Goal: Communication & Community: Answer question/provide support

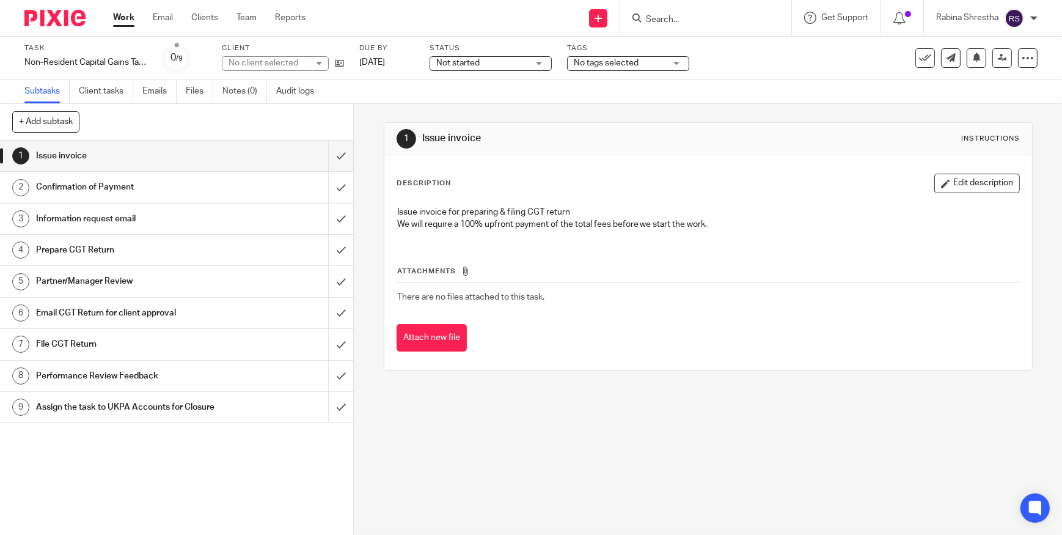
click at [106, 215] on h1 "Information request email" at bounding box center [129, 219] width 187 height 18
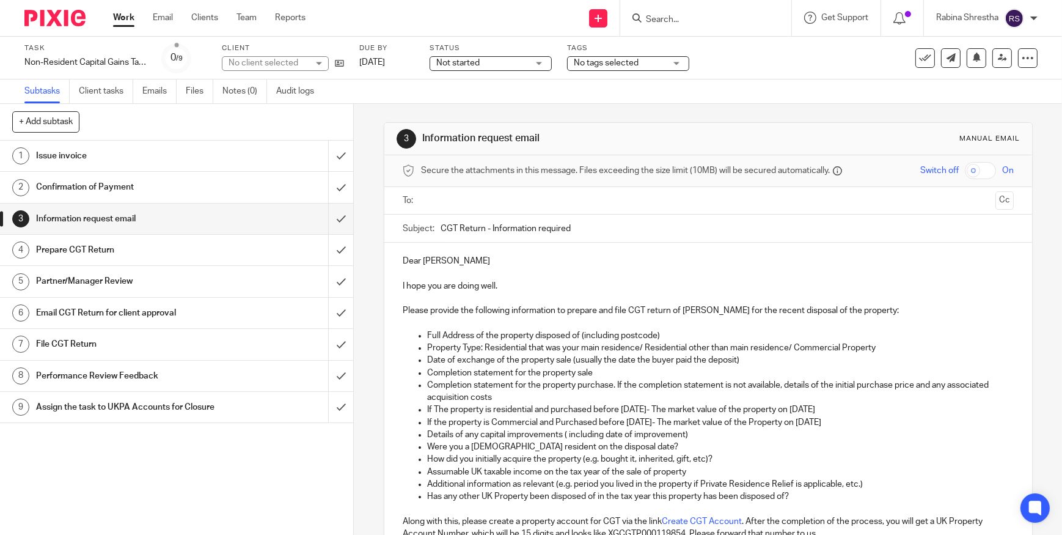
click at [447, 265] on p "Dear [PERSON_NAME]" at bounding box center [708, 261] width 611 height 12
click at [403, 311] on p "Please provide the following information to prepare and file CGT return of [PER…" at bounding box center [708, 310] width 611 height 12
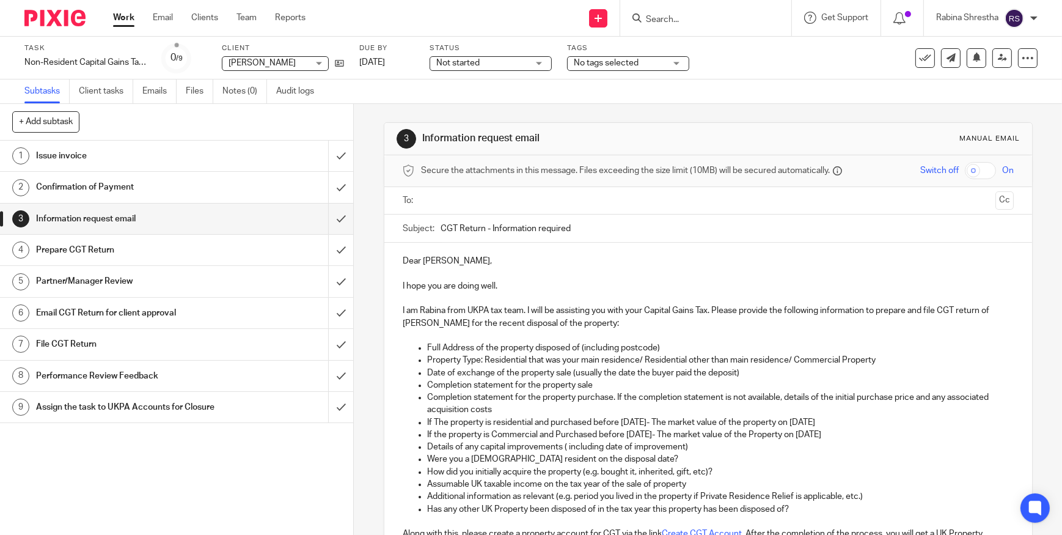
click at [914, 326] on p "I am Rabina from UKPA tax team. I will be assisting you with your Capital Gains…" at bounding box center [708, 316] width 611 height 25
drag, startPoint x: 820, startPoint y: 310, endPoint x: 831, endPoint y: 316, distance: 12.6
click at [820, 310] on p "I am Rabina from UKPA tax team. I will be assisting you with your Capital Gains…" at bounding box center [708, 316] width 611 height 25
drag, startPoint x: 870, startPoint y: 309, endPoint x: 884, endPoint y: 318, distance: 16.5
click at [884, 318] on p "I am Rabina from UKPA tax team. I will be assisting you with your Capital Gains…" at bounding box center [708, 316] width 611 height 25
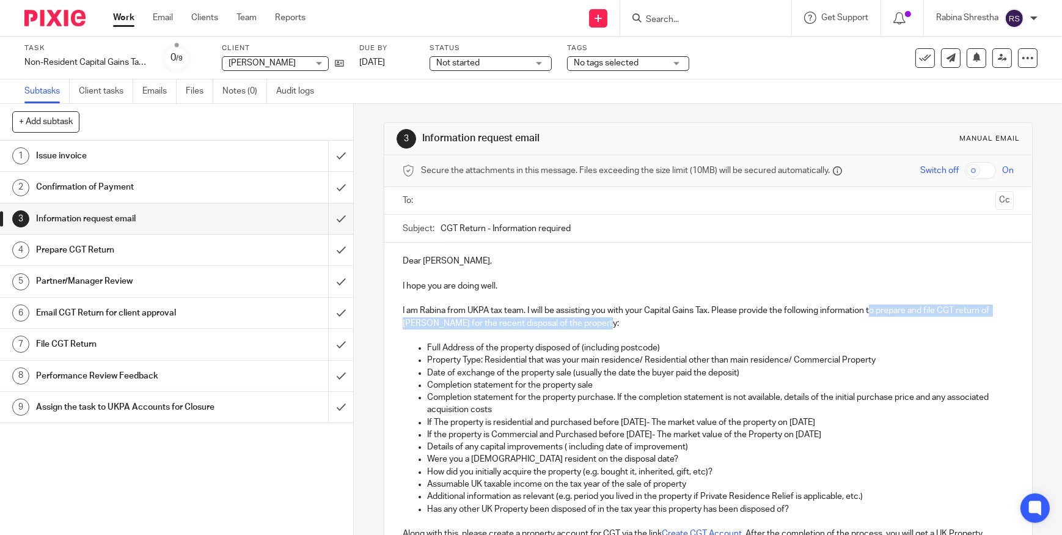
click at [884, 318] on p "I am Rabina from UKPA tax team. I will be assisting you with your Capital Gains…" at bounding box center [708, 316] width 611 height 25
click at [873, 312] on p "I am Rabina from UKPA tax team. I will be assisting you with your Capital Gains…" at bounding box center [708, 316] width 611 height 25
click at [870, 310] on p "I am Rabina from UKPA tax team. I will be assisting you with your Capital Gains…" at bounding box center [708, 316] width 611 height 25
drag, startPoint x: 869, startPoint y: 309, endPoint x: 448, endPoint y: 321, distance: 420.6
click at [448, 321] on p "I am Rabina from UKPA tax team. I will be assisting you with your Capital Gains…" at bounding box center [708, 316] width 611 height 25
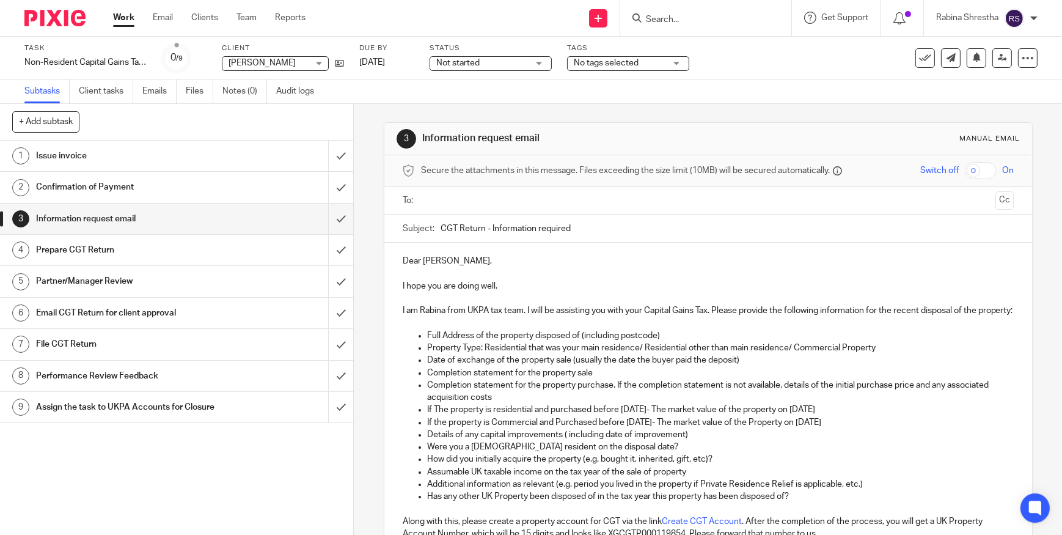
click at [447, 317] on p "I am Rabina from UKPA tax team. I will be assisting you with your Capital Gains…" at bounding box center [708, 310] width 611 height 12
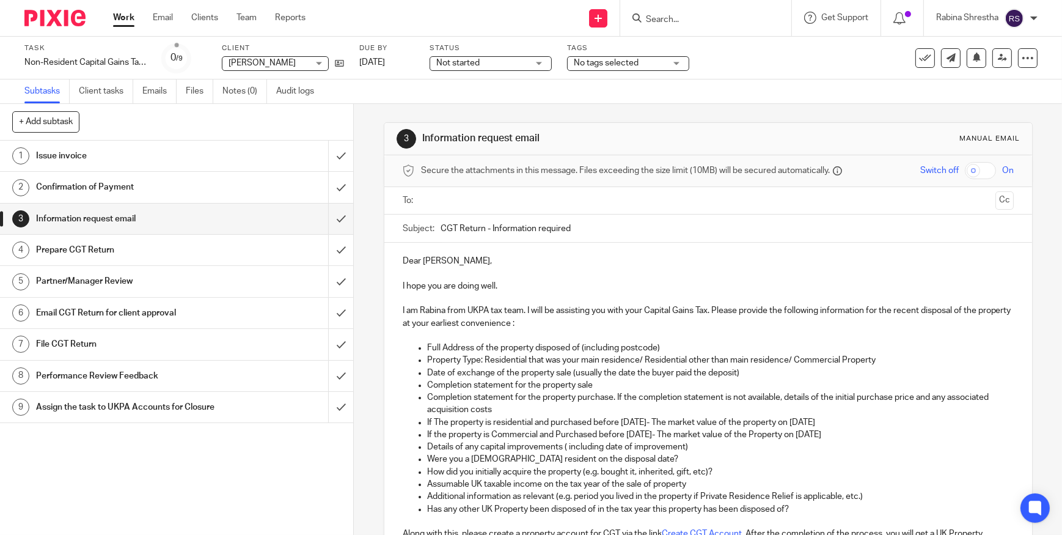
click at [570, 321] on p "I am Rabina from UKPA tax team. I will be assisting you with your Capital Gains…" at bounding box center [708, 316] width 611 height 25
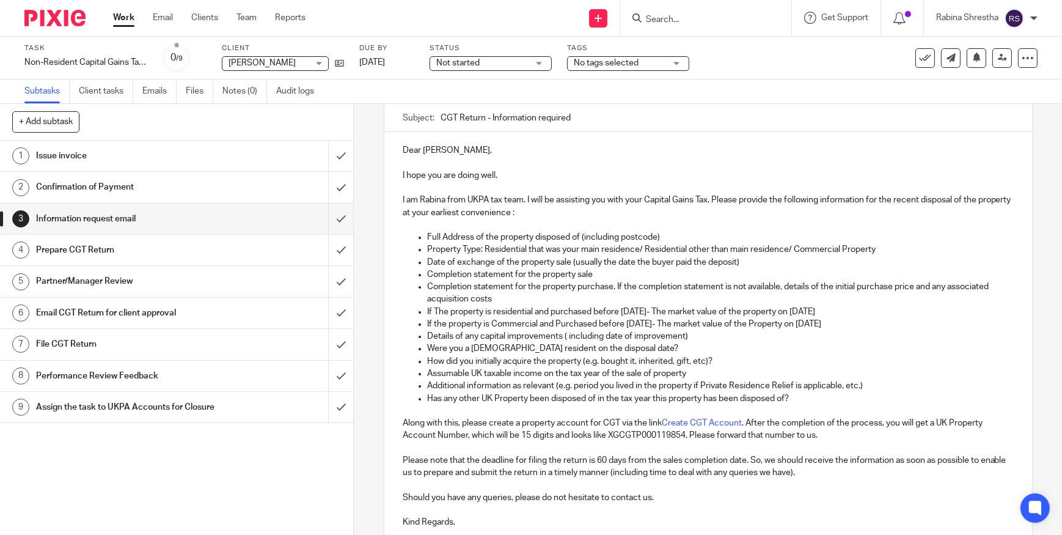
scroll to position [166, 0]
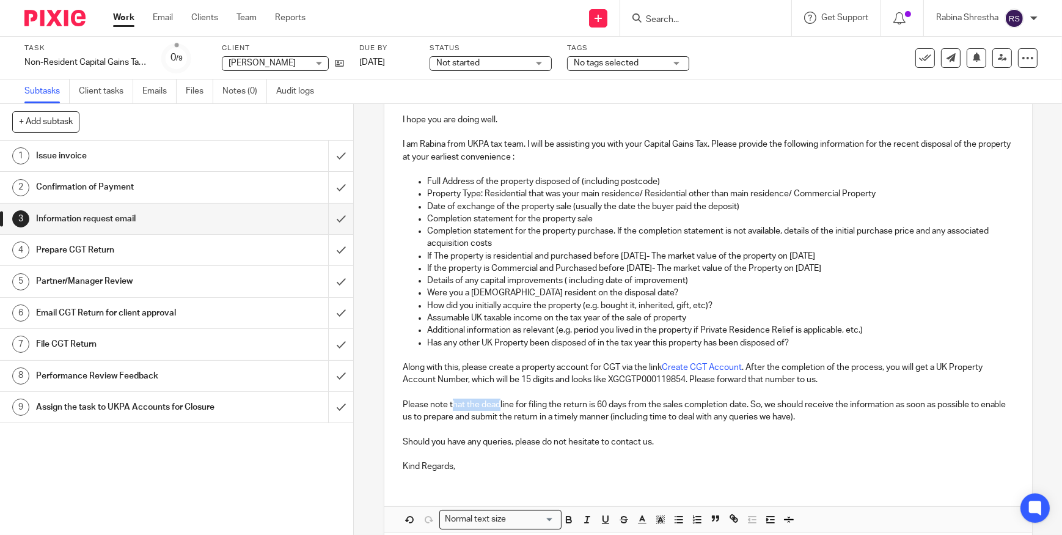
drag, startPoint x: 448, startPoint y: 401, endPoint x: 497, endPoint y: 403, distance: 48.9
click at [497, 402] on p "Please note that the deadline for filing the return is 60 days from the sales c…" at bounding box center [708, 410] width 611 height 25
click at [486, 419] on p "Please note that the deadline for filing the return is 60 days from the sales c…" at bounding box center [708, 410] width 611 height 25
click at [728, 433] on p at bounding box center [708, 429] width 611 height 12
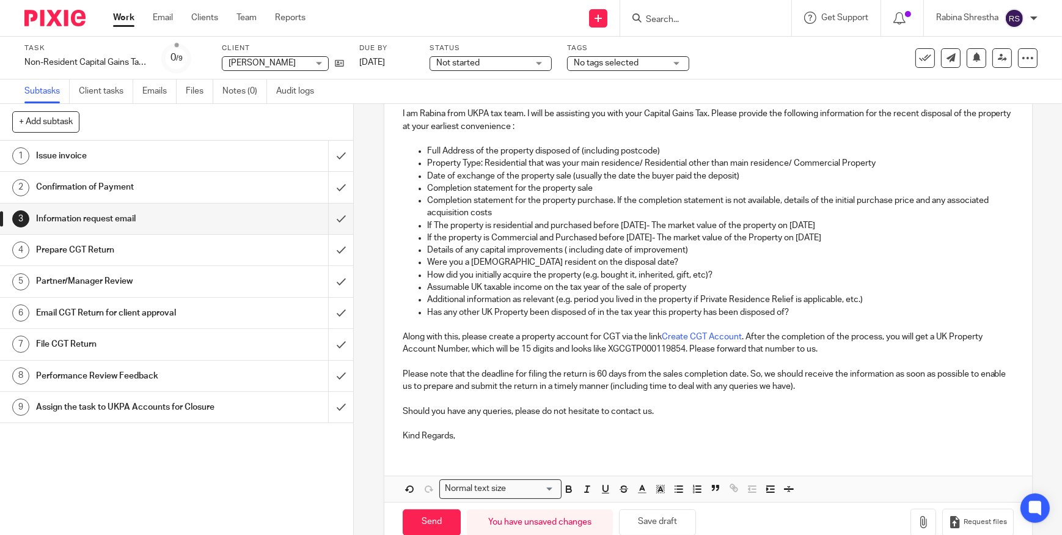
scroll to position [222, 0]
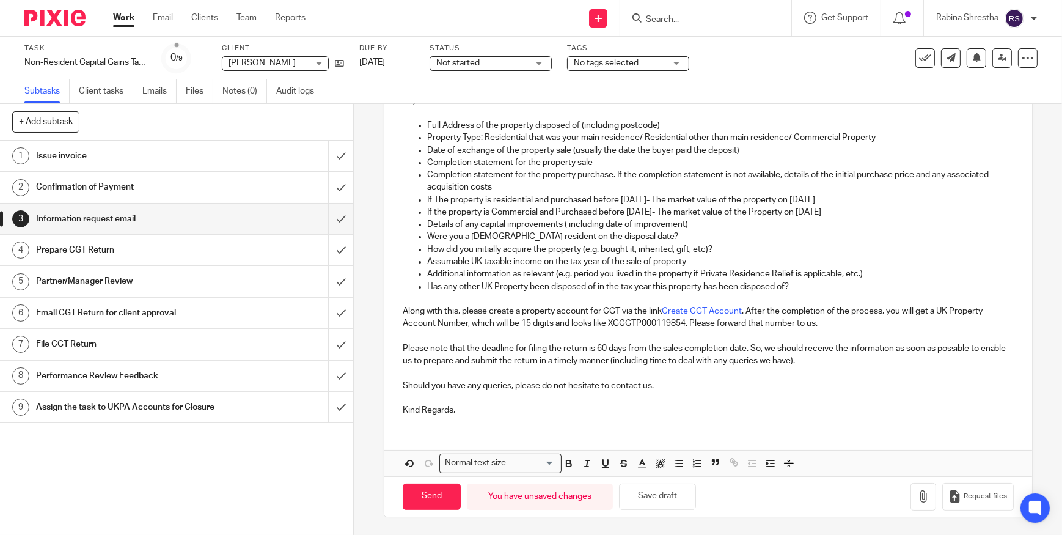
drag, startPoint x: 660, startPoint y: 378, endPoint x: 864, endPoint y: 353, distance: 205.7
click at [660, 379] on p "Should you have any queries, please do not hesitate to contact us." at bounding box center [708, 385] width 611 height 12
click at [842, 356] on p "Please note that the deadline for filing the return is 60 days from the sales c…" at bounding box center [708, 354] width 611 height 25
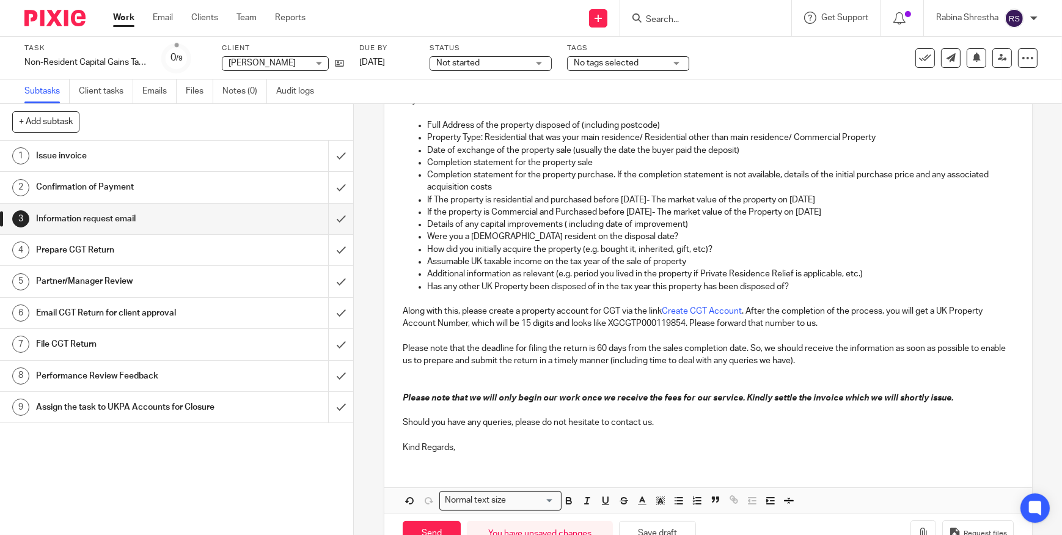
click at [543, 372] on p at bounding box center [708, 373] width 611 height 12
click at [507, 373] on p at bounding box center [708, 373] width 611 height 12
click at [785, 342] on p "Please note that the deadline for filing the return is 60 days from the sales c…" at bounding box center [708, 354] width 611 height 25
click at [442, 350] on p "Please note that the deadline for filing the return is 60 days from the sales c…" at bounding box center [708, 354] width 611 height 25
click at [464, 346] on p "Please note that the deadline for filing the return is 60 days from the sales c…" at bounding box center [708, 354] width 611 height 25
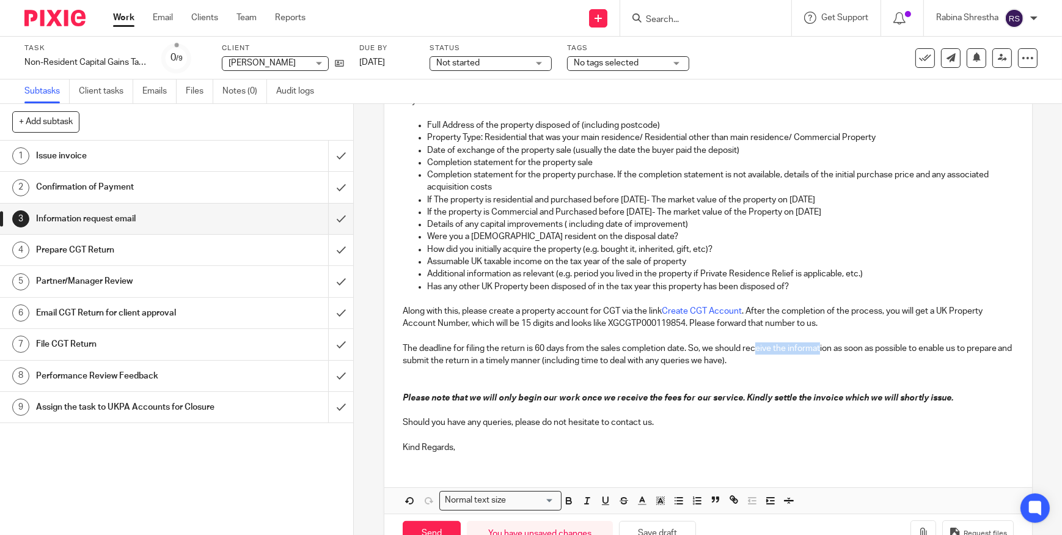
drag, startPoint x: 755, startPoint y: 348, endPoint x: 818, endPoint y: 346, distance: 63.6
click at [818, 346] on p "The deadline for filing the return is 60 days from the sales completion date. S…" at bounding box center [708, 354] width 611 height 25
drag, startPoint x: 675, startPoint y: 367, endPoint x: 734, endPoint y: 363, distance: 60.0
click at [734, 363] on p "The deadline for filing the return is 60 days from the sales completion date. S…" at bounding box center [708, 354] width 611 height 25
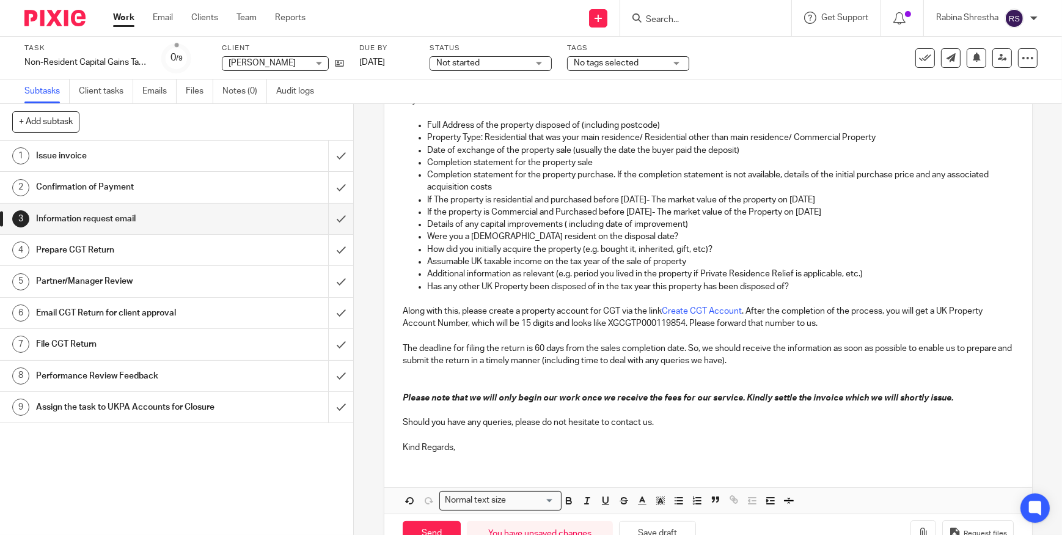
click at [734, 367] on p at bounding box center [708, 373] width 611 height 12
click at [798, 283] on p "Has any other UK Property been disposed of in the tax year this property has be…" at bounding box center [720, 286] width 587 height 12
drag, startPoint x: 455, startPoint y: 257, endPoint x: 478, endPoint y: 262, distance: 23.7
click at [477, 260] on p "Assumable UK taxable income on the tax year of the sale of property" at bounding box center [720, 261] width 587 height 12
click at [478, 262] on p "Assumable UK taxable income on the tax year of the sale of property" at bounding box center [720, 261] width 587 height 12
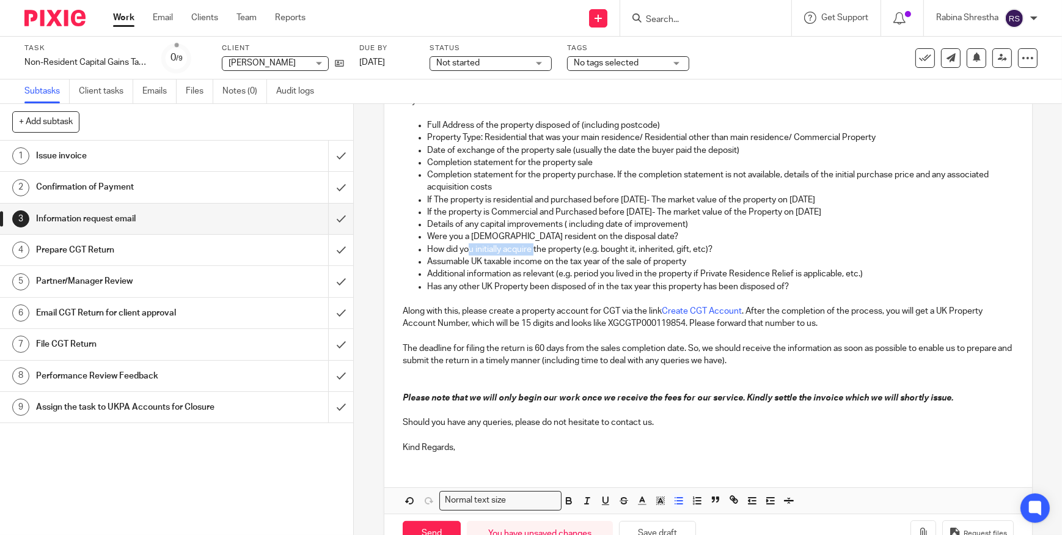
drag, startPoint x: 463, startPoint y: 243, endPoint x: 532, endPoint y: 251, distance: 69.4
click at [532, 251] on p "How did you initially acquire the property (e.g. bought it, inherited, gift, et…" at bounding box center [720, 249] width 587 height 12
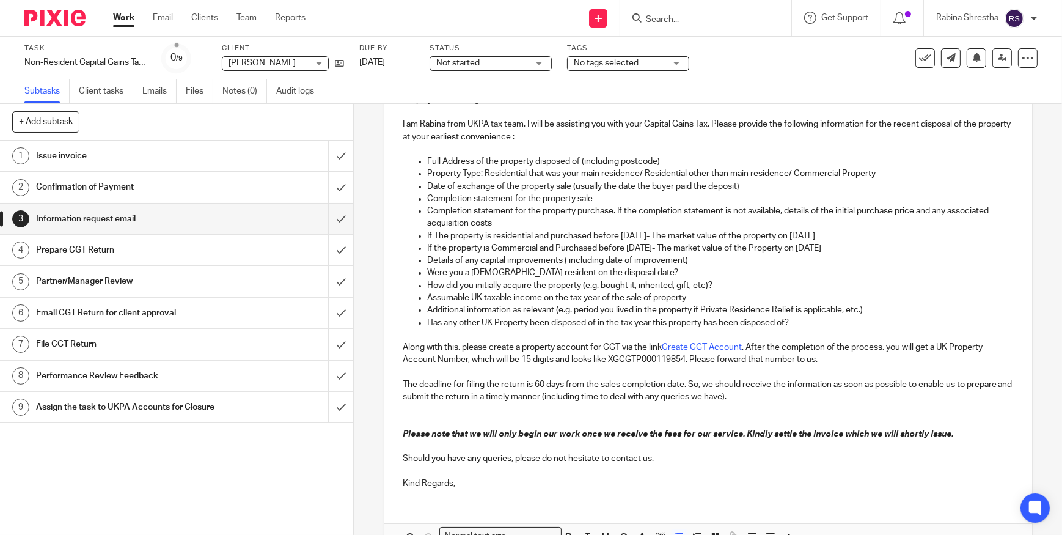
scroll to position [167, 0]
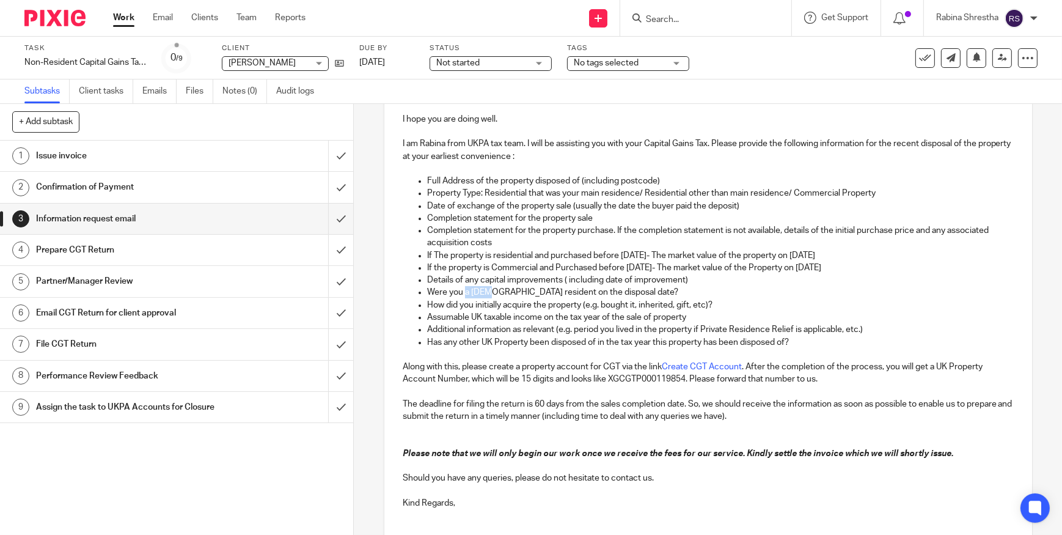
drag, startPoint x: 461, startPoint y: 293, endPoint x: 485, endPoint y: 296, distance: 24.6
click at [485, 296] on p "Were you a [DEMOGRAPHIC_DATA] resident on the disposal date?" at bounding box center [720, 292] width 587 height 12
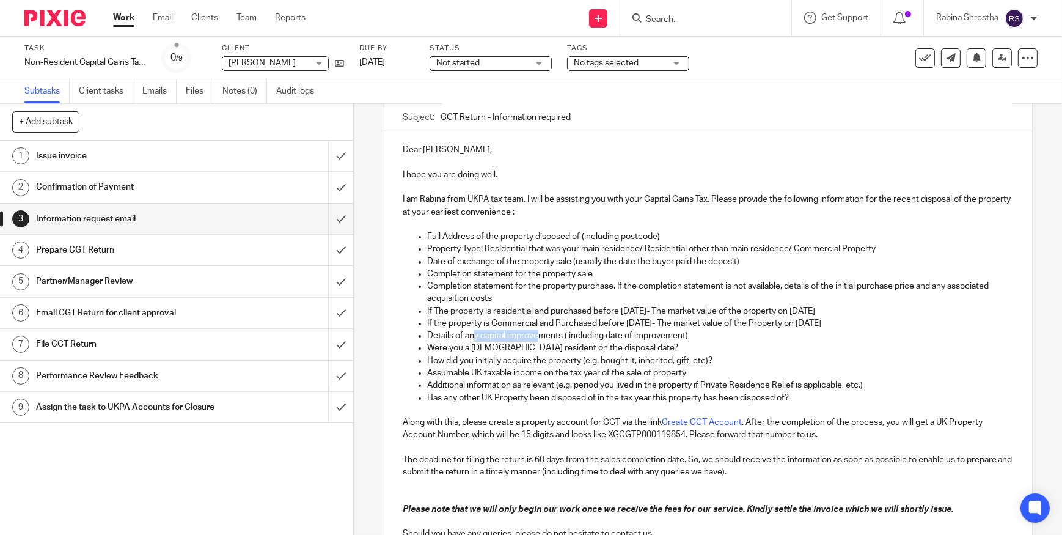
drag, startPoint x: 469, startPoint y: 334, endPoint x: 536, endPoint y: 332, distance: 67.8
click at [536, 332] on p "Details of any capital improvements ( including date of improvement)" at bounding box center [720, 335] width 587 height 12
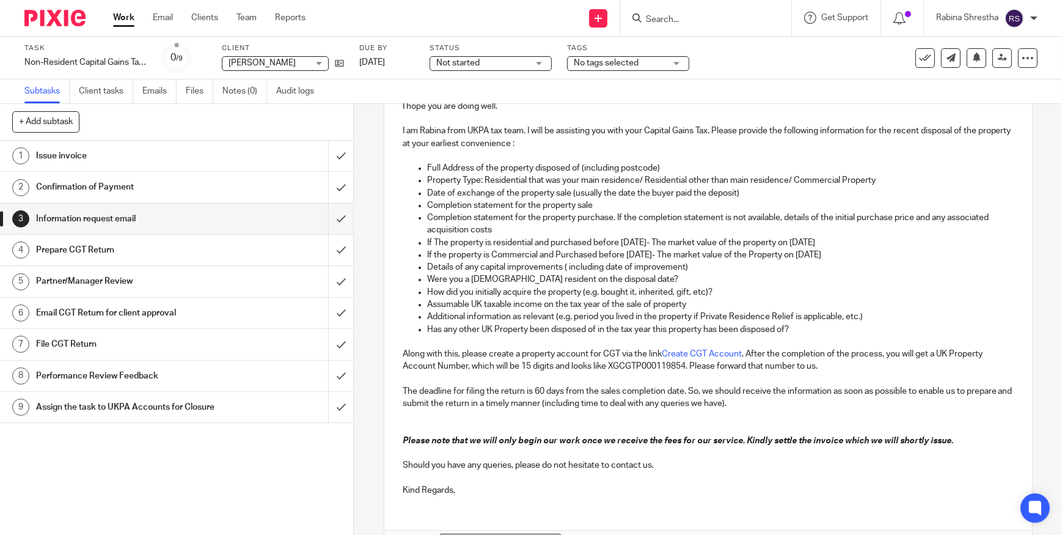
scroll to position [259, 0]
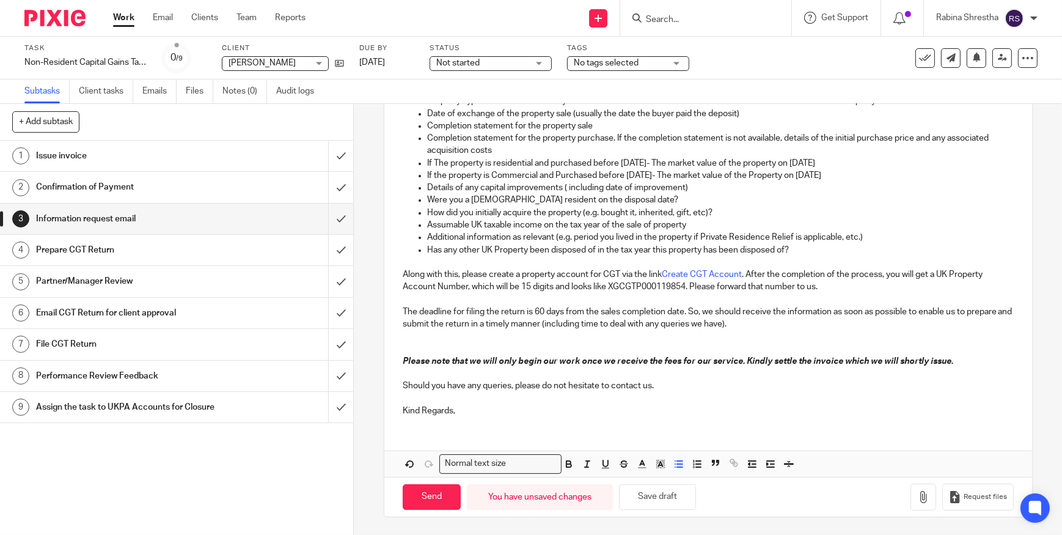
click at [424, 343] on p at bounding box center [708, 349] width 611 height 12
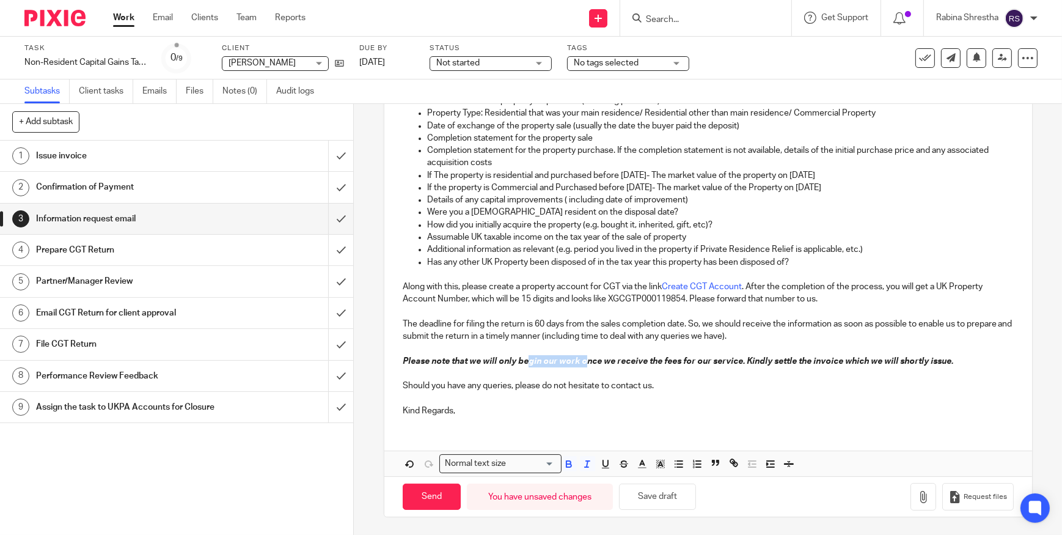
drag, startPoint x: 534, startPoint y: 359, endPoint x: 598, endPoint y: 367, distance: 64.7
click at [586, 367] on div "Dear [PERSON_NAME], I hope you are doing well. I am Rabina from UKPA tax team. …" at bounding box center [708, 211] width 648 height 430
click at [598, 368] on p at bounding box center [708, 373] width 611 height 12
click at [793, 362] on em "Please note that we will only begin our work once we receive the fees for our s…" at bounding box center [678, 361] width 551 height 9
click at [568, 414] on p "Kind Regards," at bounding box center [708, 410] width 611 height 12
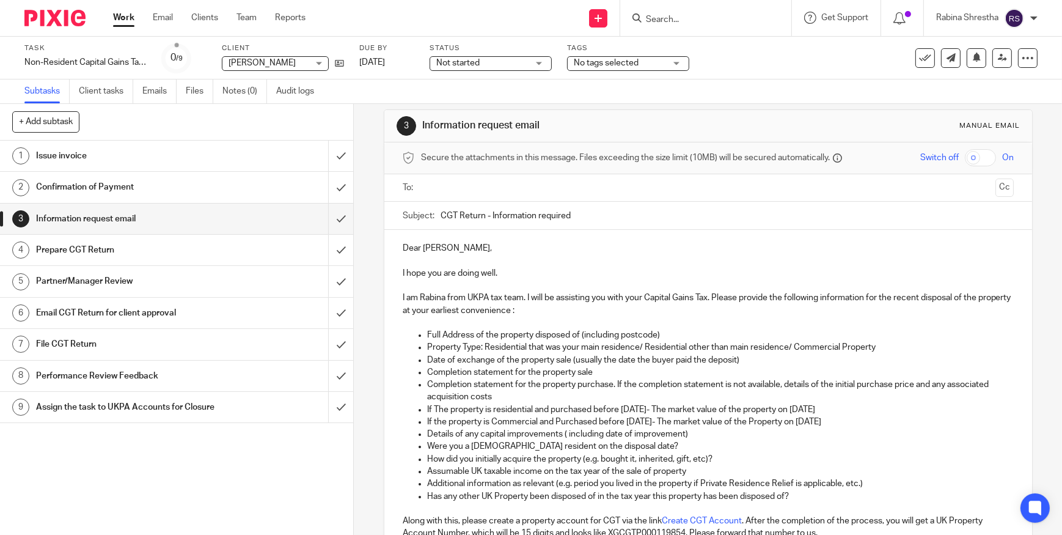
scroll to position [0, 0]
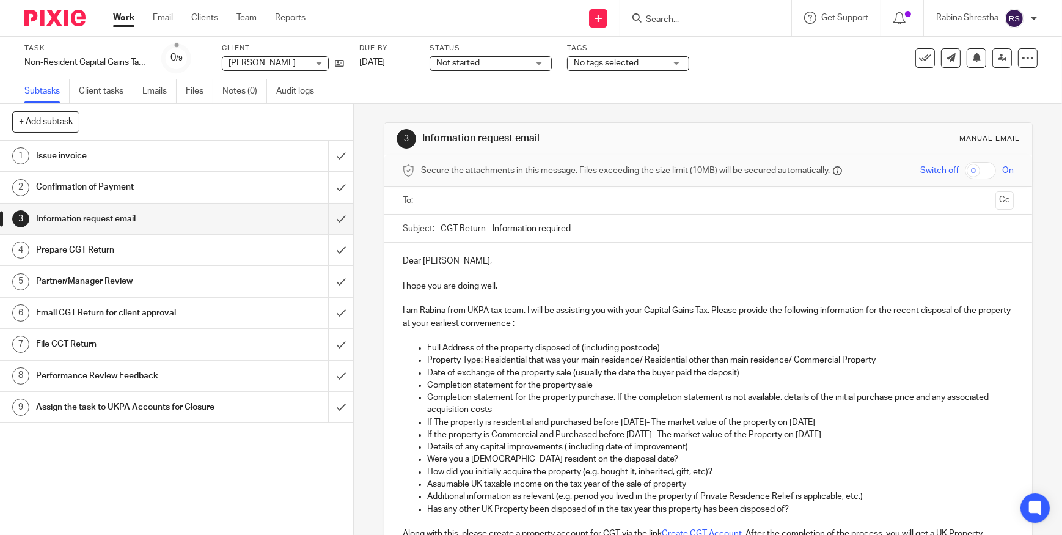
click at [462, 198] on input "text" at bounding box center [707, 201] width 565 height 14
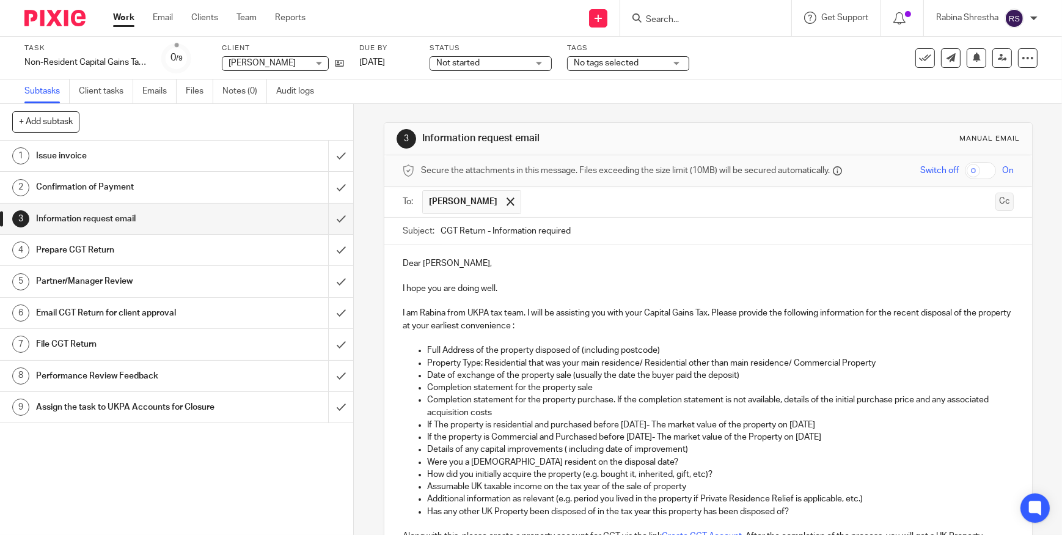
click at [995, 204] on button "Cc" at bounding box center [1004, 201] width 18 height 18
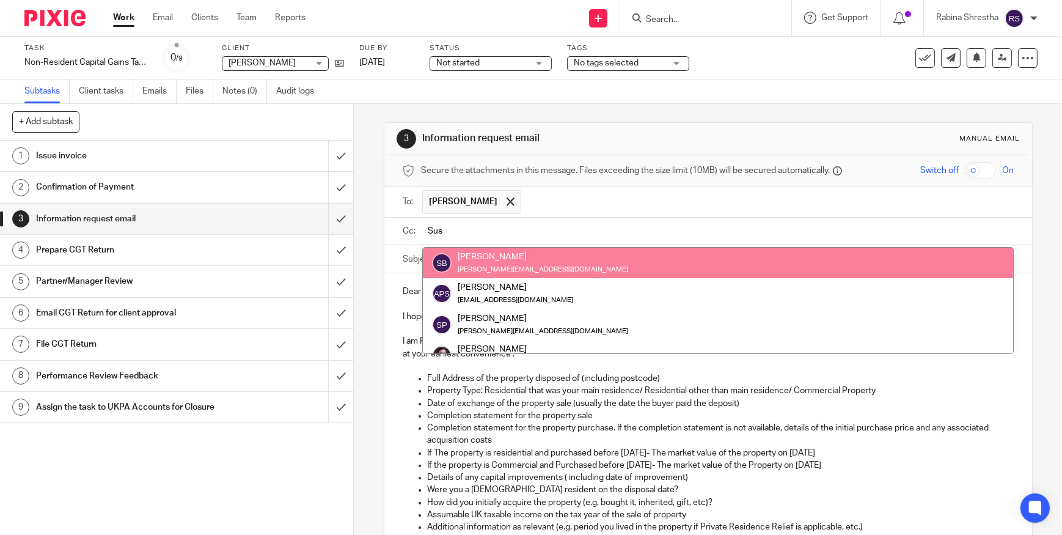
type input "Susa"
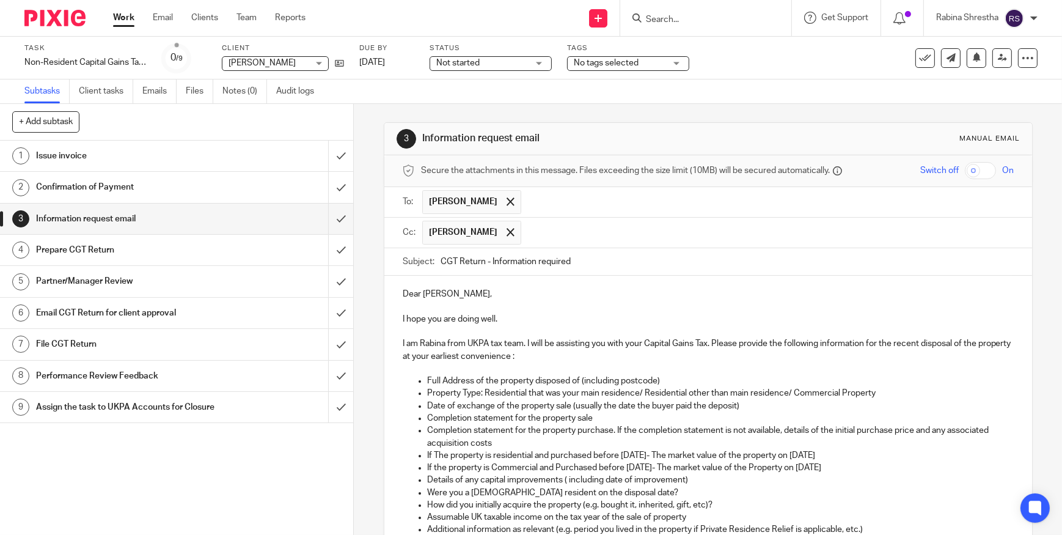
click at [596, 311] on p at bounding box center [708, 307] width 611 height 12
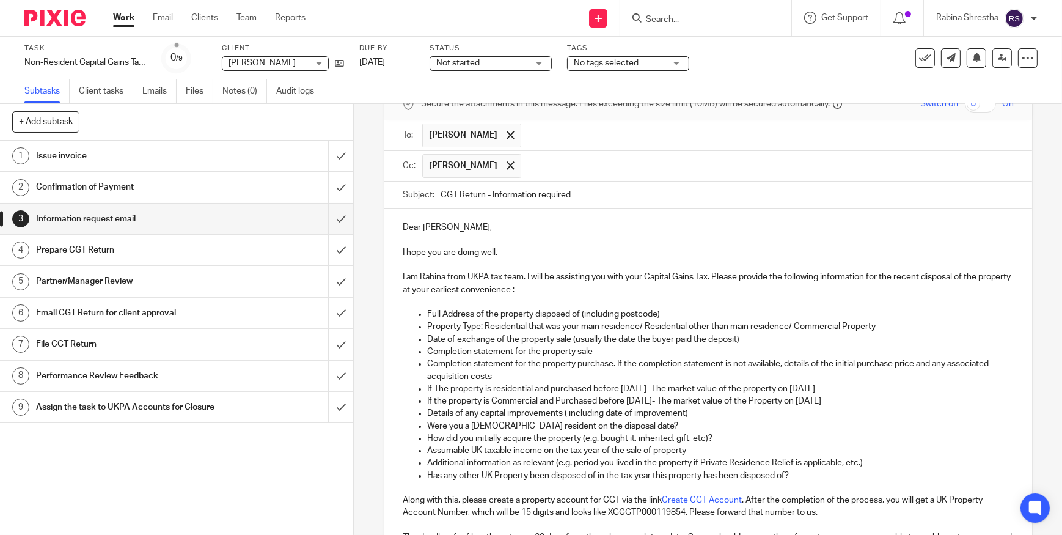
scroll to position [166, 0]
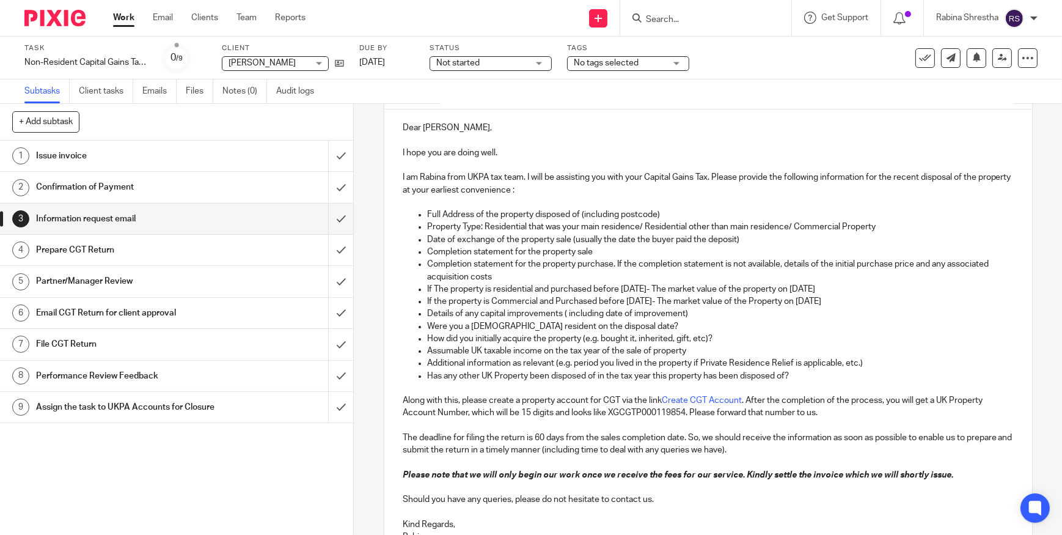
click at [489, 370] on p "Has any other UK Property been disposed of in the tax year this property has be…" at bounding box center [720, 376] width 587 height 12
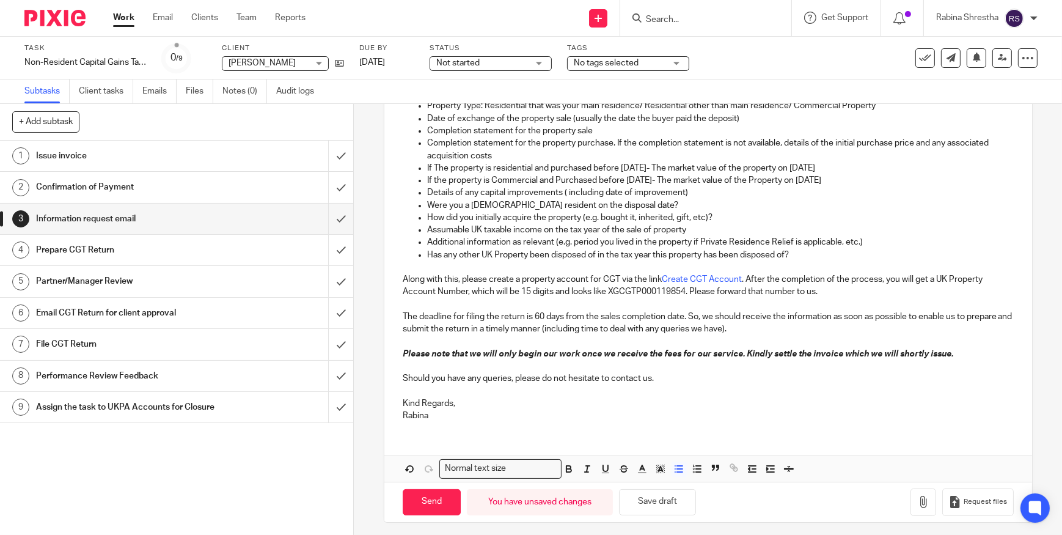
scroll to position [293, 0]
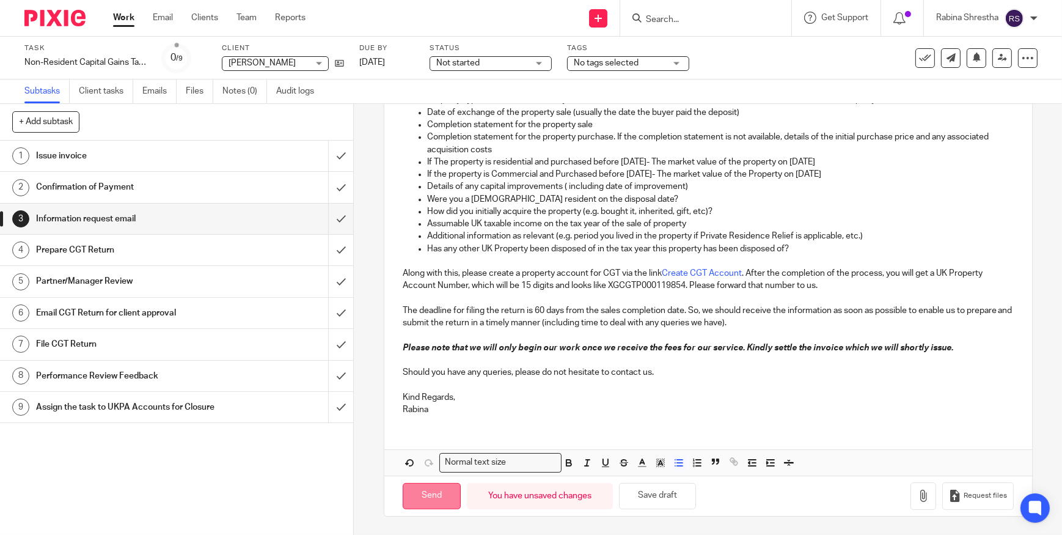
click at [438, 487] on input "Send" at bounding box center [432, 496] width 58 height 26
type input "Sent"
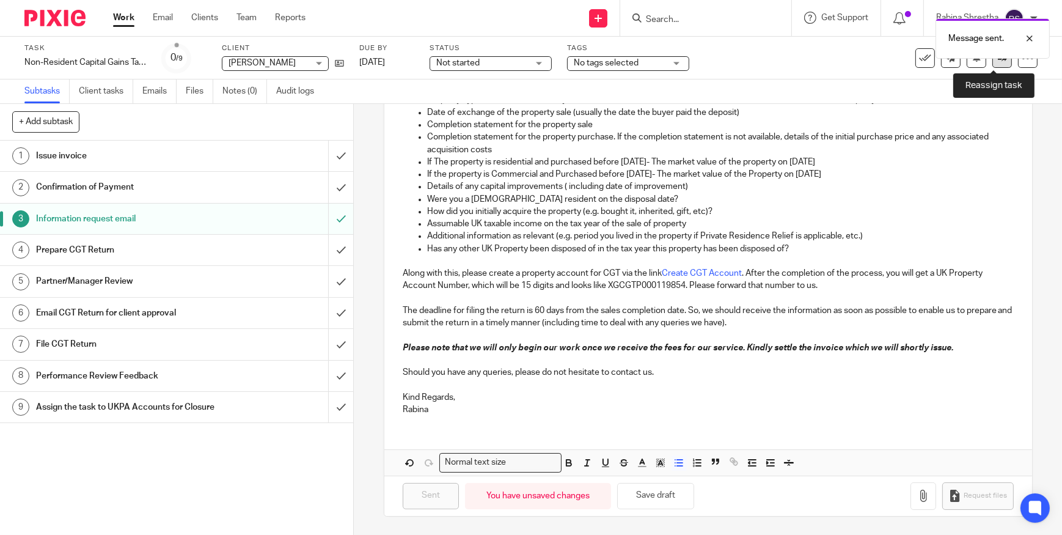
click at [998, 61] on icon at bounding box center [1002, 57] width 9 height 9
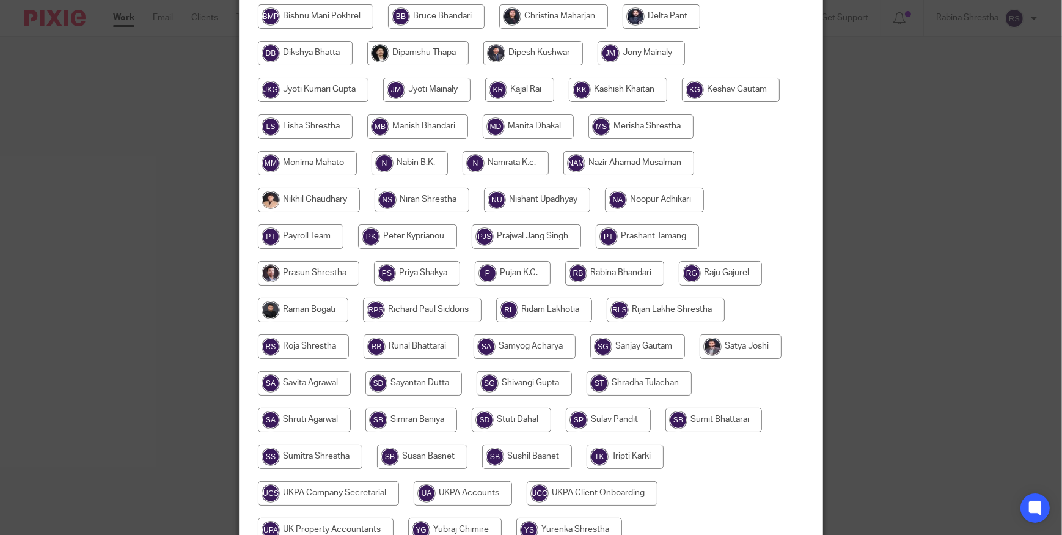
scroll to position [444, 0]
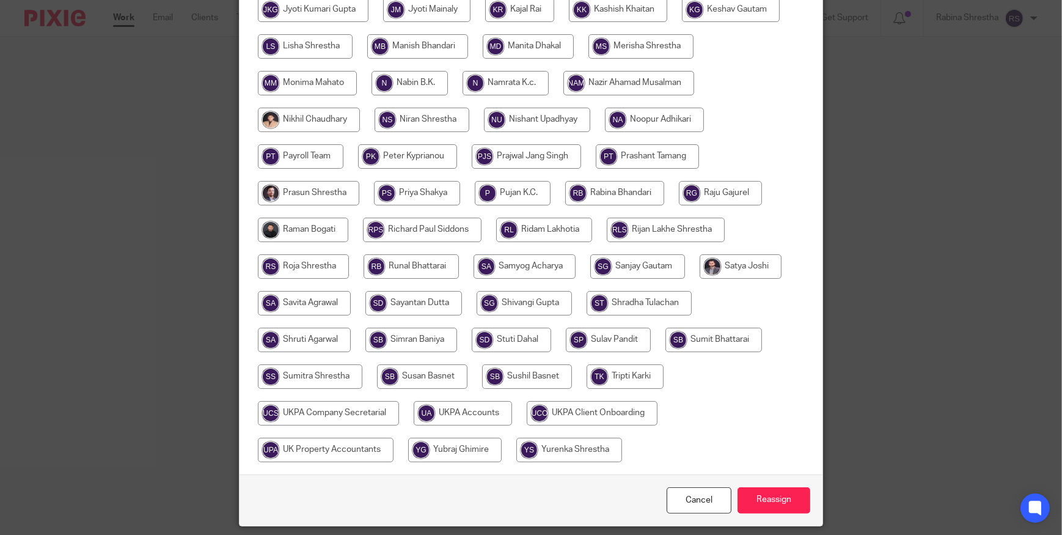
click at [469, 414] on input "radio" at bounding box center [463, 413] width 98 height 24
radio input "true"
click at [759, 505] on input "Reassign" at bounding box center [774, 500] width 73 height 26
